Goal: Find specific page/section

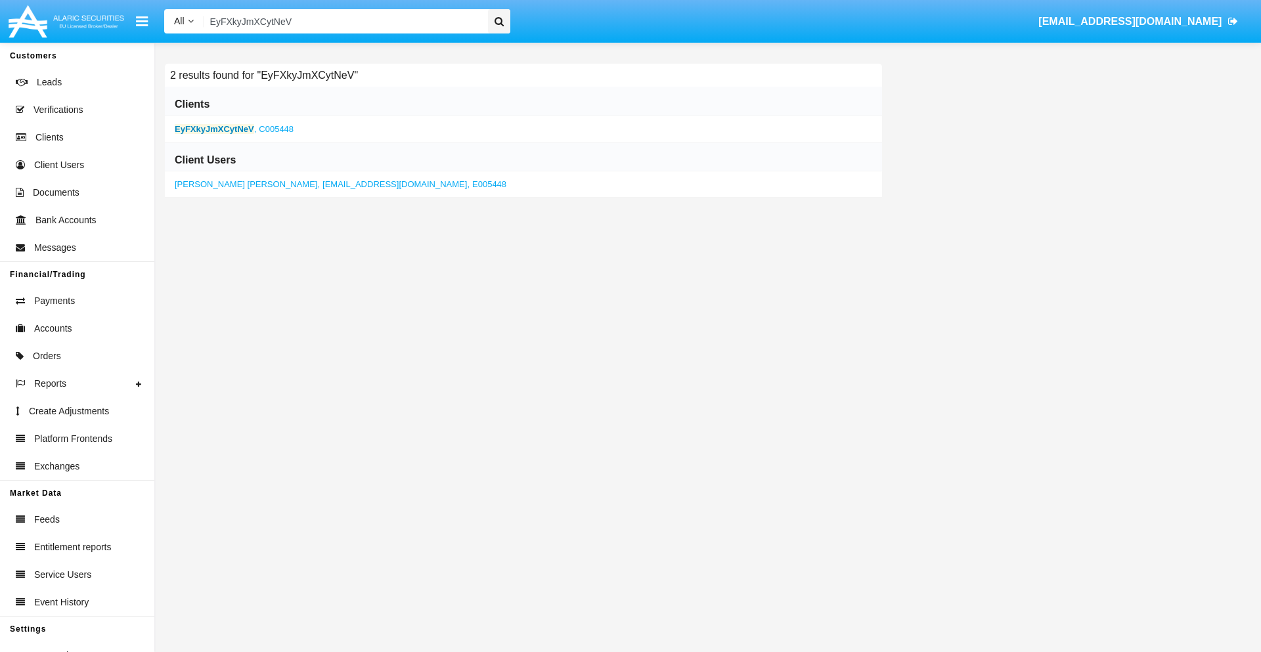
type input "EyFXkyJmXCytNeV"
click at [214, 129] on b "EyFXkyJmXCytNeV" at bounding box center [214, 129] width 79 height 10
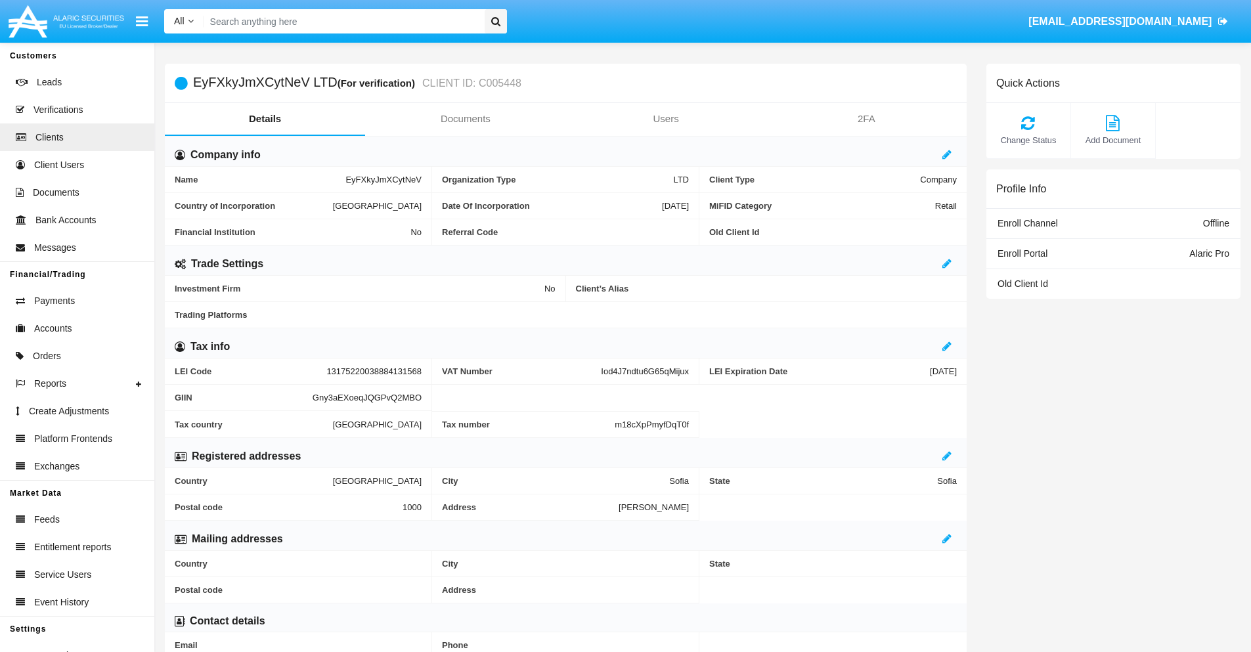
click at [465, 119] on link "Documents" at bounding box center [465, 119] width 200 height 32
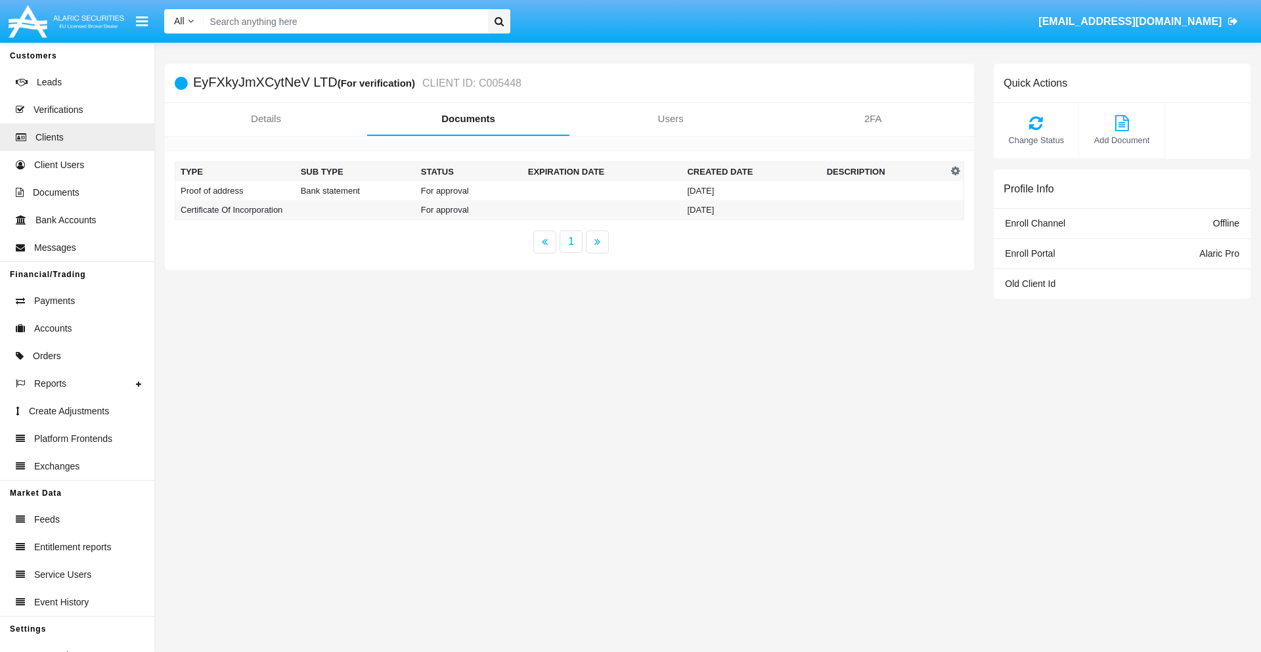
click at [235, 191] on td "Proof of address" at bounding box center [235, 190] width 120 height 19
